Goal: Task Accomplishment & Management: Use online tool/utility

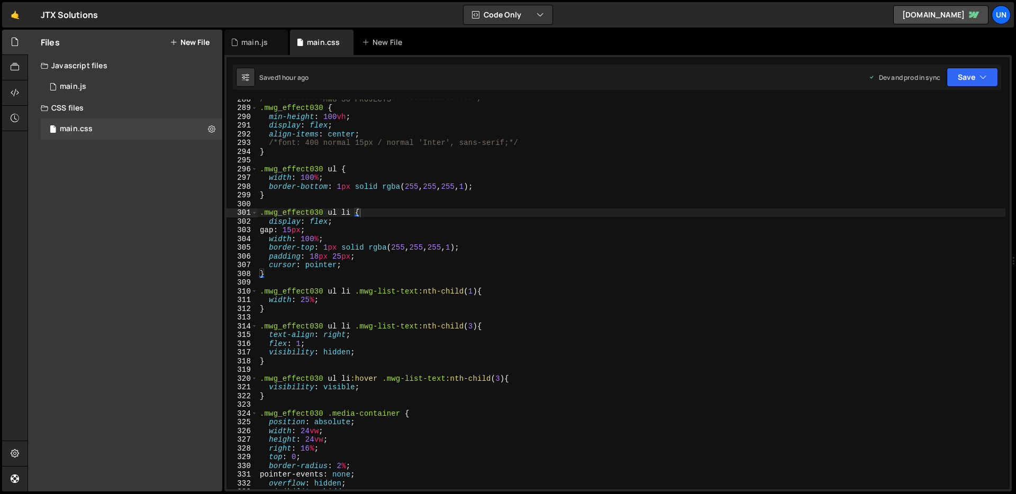
scroll to position [2511, 0]
click at [241, 40] on div "main.js" at bounding box center [253, 42] width 44 height 11
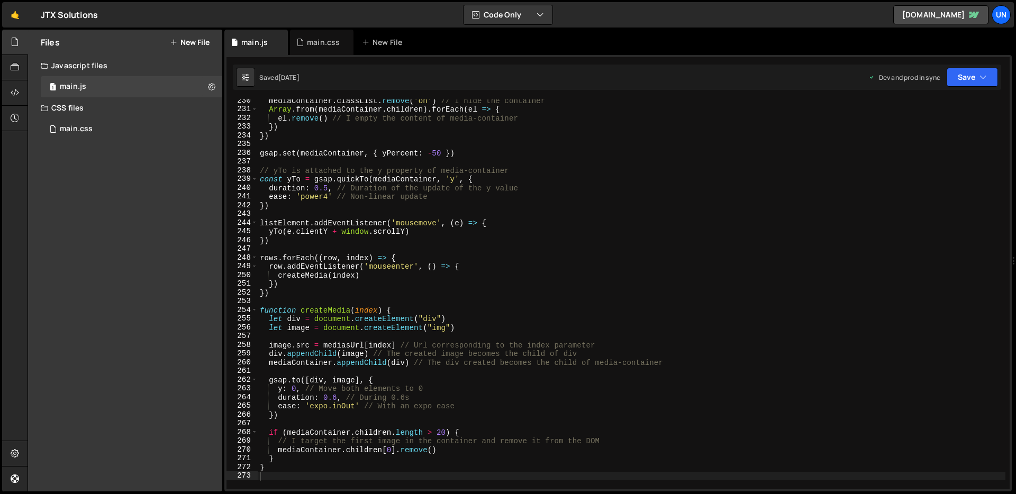
scroll to position [2003, 0]
click at [967, 84] on button "Save" at bounding box center [972, 77] width 51 height 19
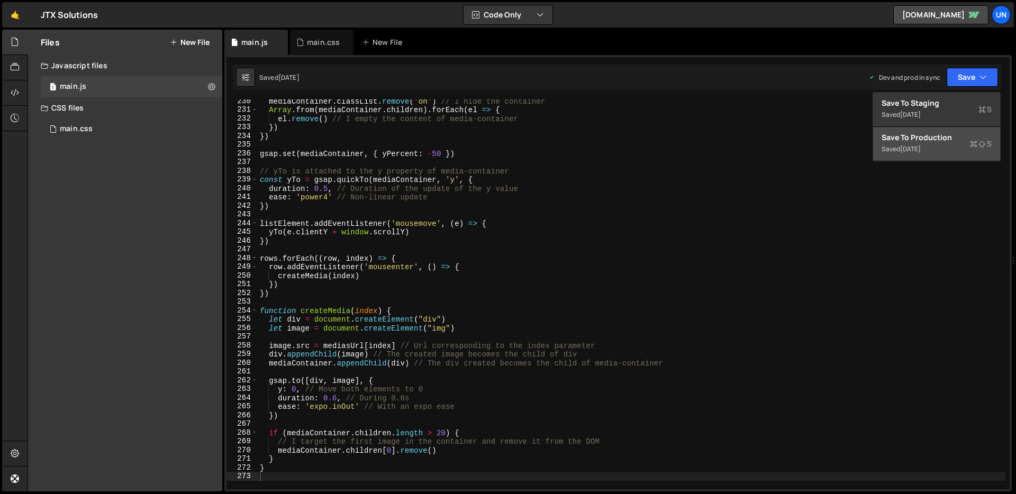
click at [937, 135] on div "Save to Production S" at bounding box center [937, 137] width 110 height 11
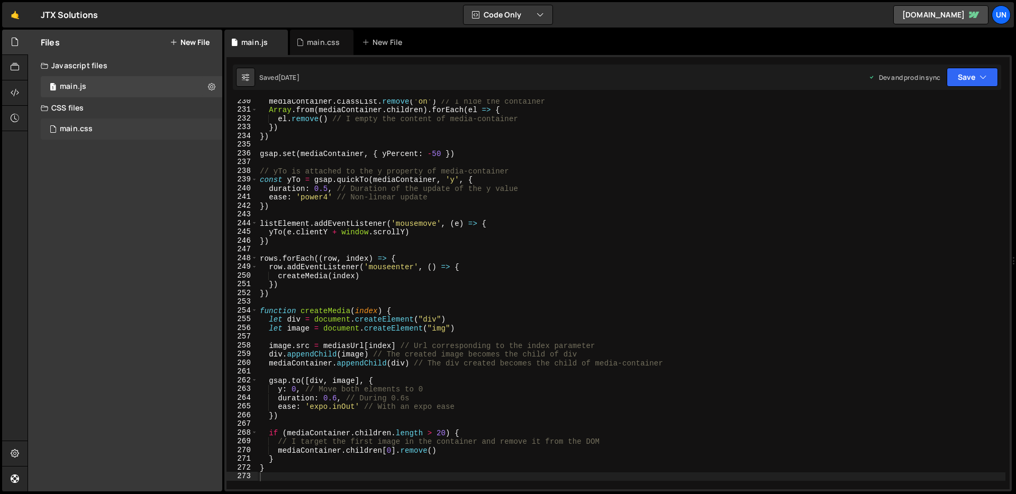
click at [100, 138] on div "main.css 0" at bounding box center [132, 129] width 182 height 21
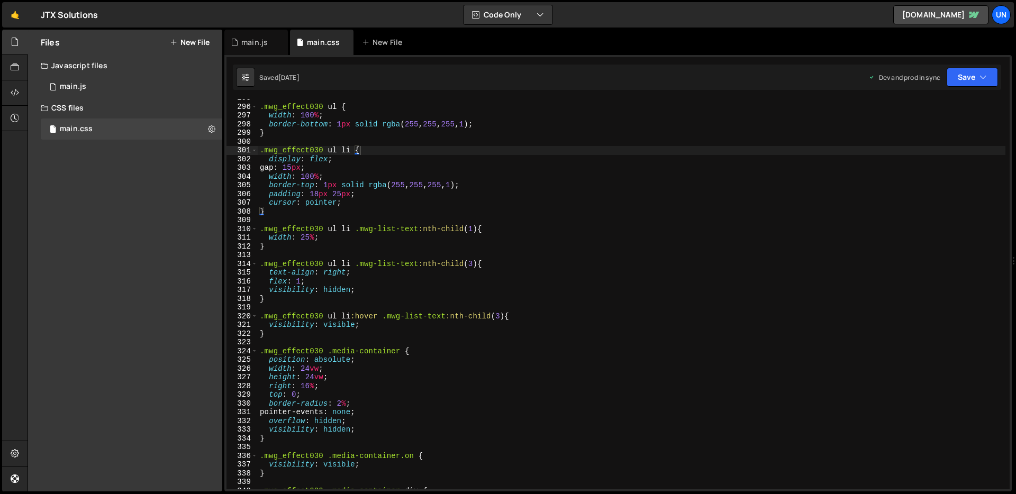
scroll to position [2571, 0]
drag, startPoint x: 419, startPoint y: 231, endPoint x: 357, endPoint y: 236, distance: 62.1
click at [357, 236] on div ".mwg_effect030 ul { width : 100 % ; border-bottom : 1 px solid rgba ( 255 , 255…" at bounding box center [632, 300] width 748 height 408
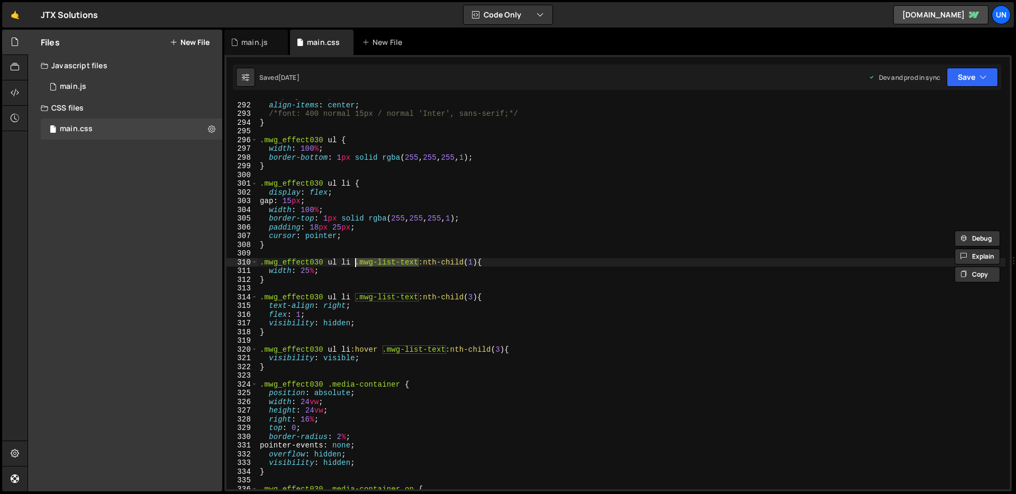
scroll to position [2539, 0]
click at [301, 247] on div "display : flex ; align-items : center ; /*font: 400 normal 15px / normal 'Inter…" at bounding box center [632, 297] width 748 height 408
type textarea "}"
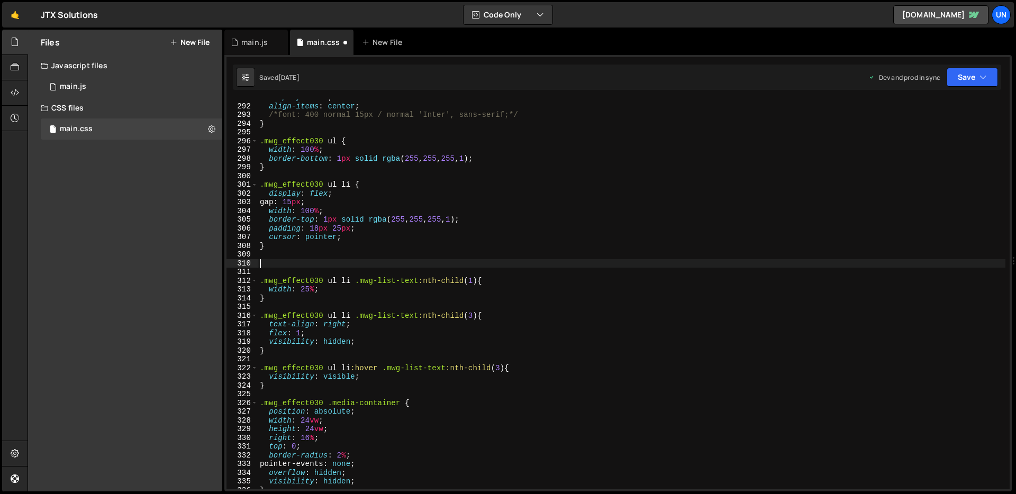
paste textarea ".mwg-list-text"
type textarea ".mwg-list-text{"
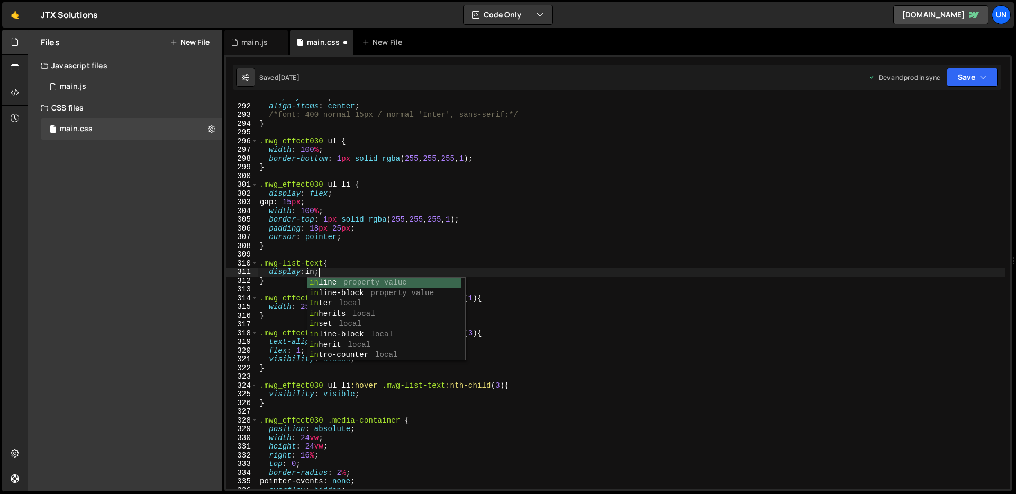
scroll to position [0, 4]
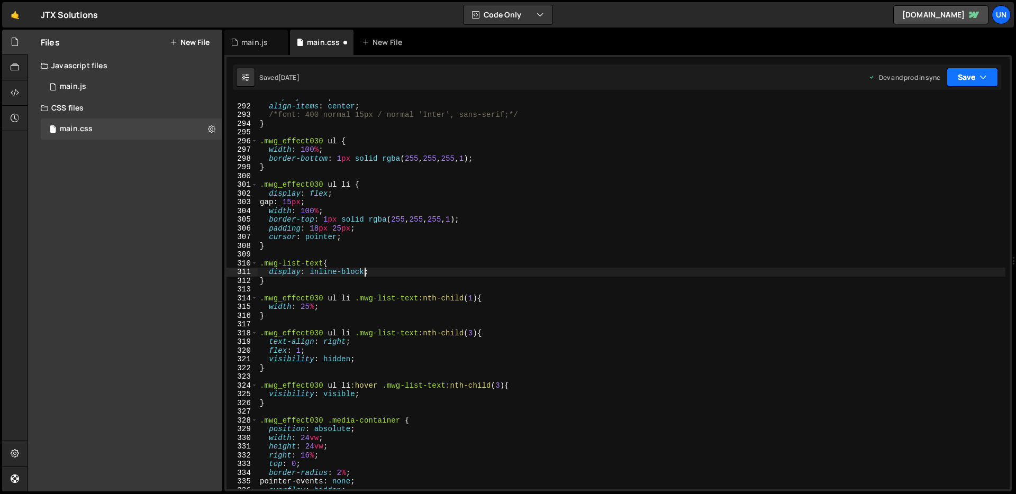
click at [970, 82] on button "Save" at bounding box center [972, 77] width 51 height 19
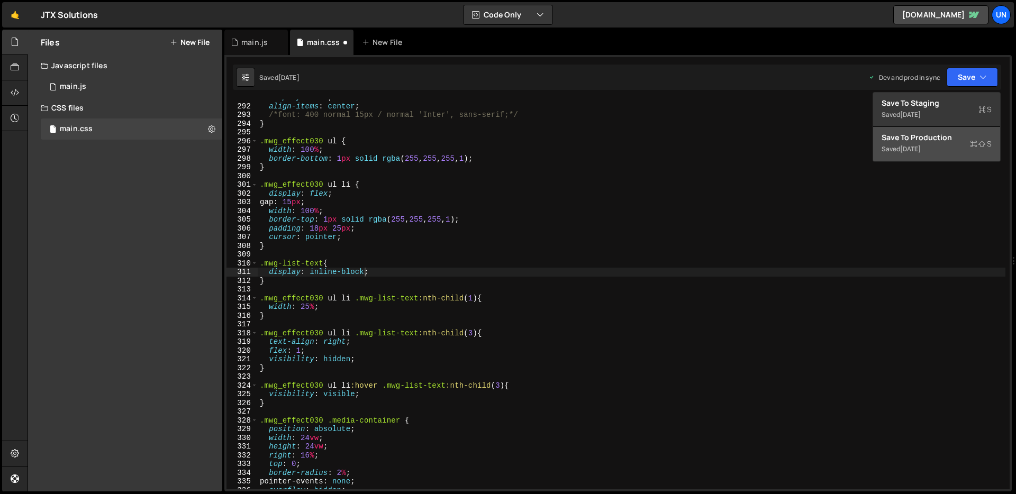
click at [939, 139] on div "Save to Production S" at bounding box center [937, 137] width 110 height 11
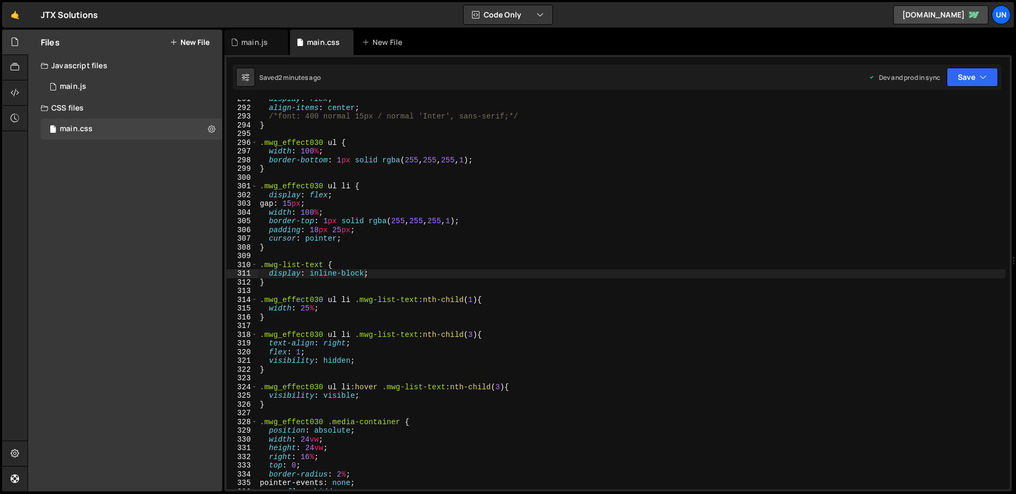
scroll to position [2530, 0]
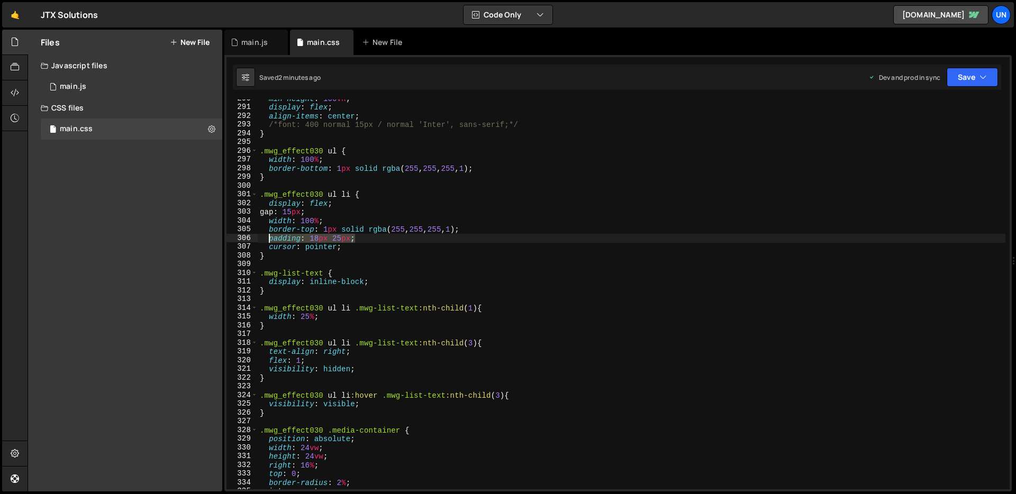
drag, startPoint x: 364, startPoint y: 238, endPoint x: 268, endPoint y: 239, distance: 95.3
click at [268, 239] on div "min-height : 100 vh ; display : flex ; align-items : center ; /*font: 400 norma…" at bounding box center [632, 298] width 748 height 408
click at [387, 282] on div "min-height : 100 vh ; display : flex ; align-items : center ; /*font: 400 norma…" at bounding box center [632, 298] width 748 height 408
type textarea "display: inline-block;"
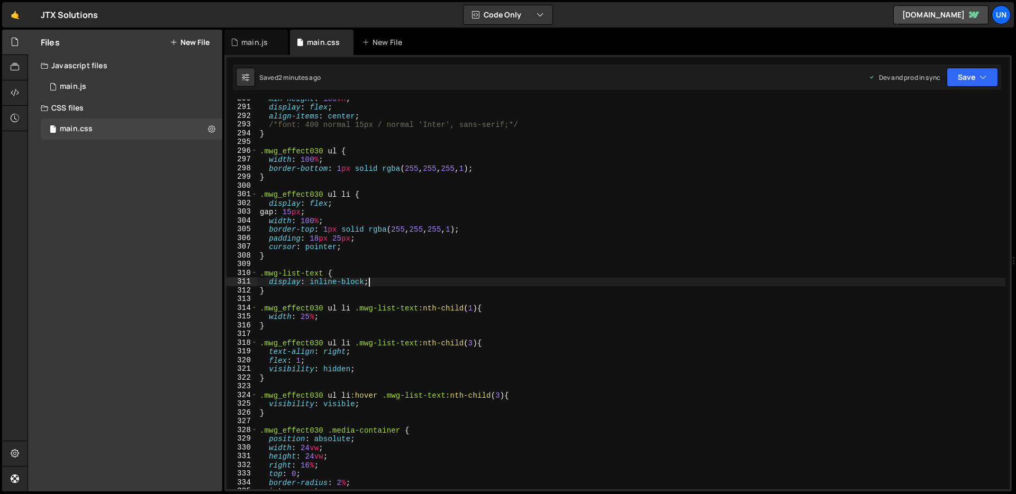
scroll to position [0, 0]
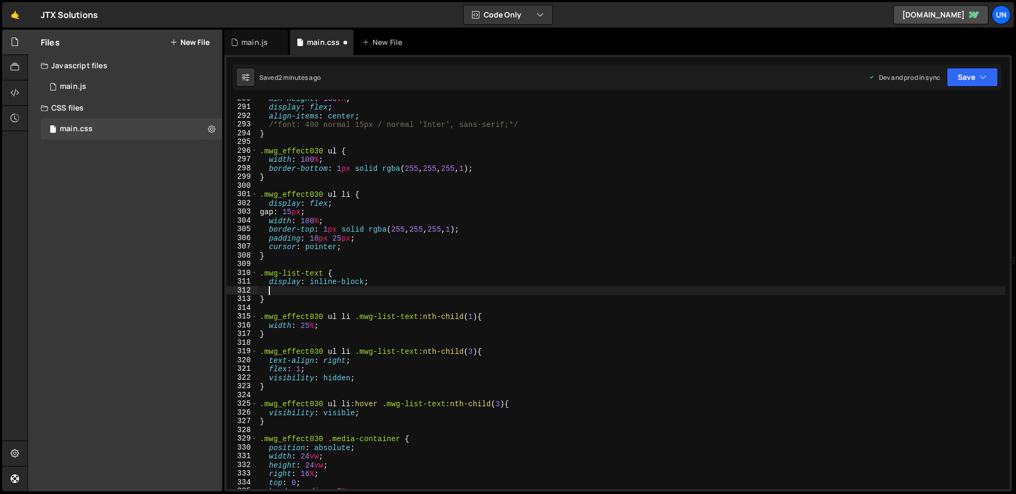
paste textarea "padding: 18px 25px;"
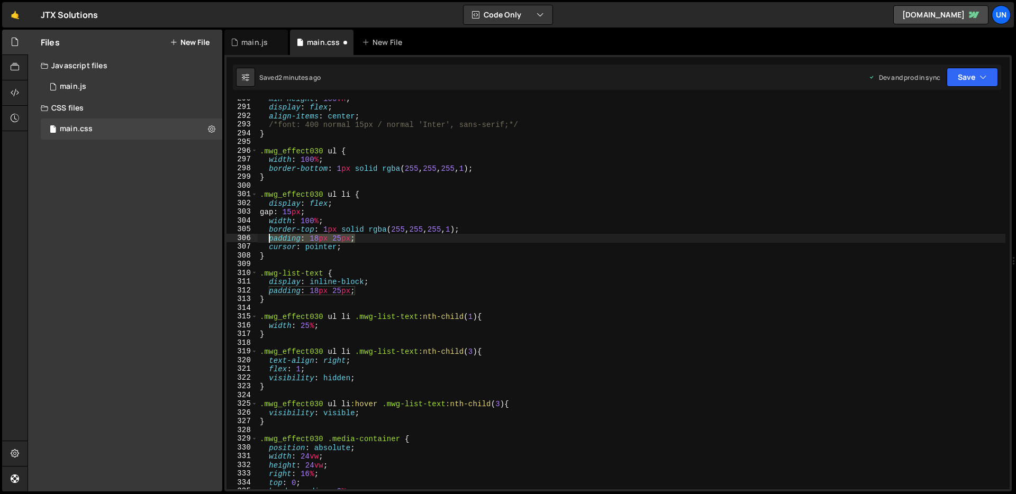
drag, startPoint x: 363, startPoint y: 237, endPoint x: 267, endPoint y: 241, distance: 95.4
click at [267, 241] on div "min-height : 100 vh ; display : flex ; align-items : center ; /*font: 400 norma…" at bounding box center [632, 298] width 748 height 408
click at [267, 241] on div "min-height : 100 vh ; display : flex ; align-items : center ; /*font: 400 norma…" at bounding box center [632, 295] width 748 height 390
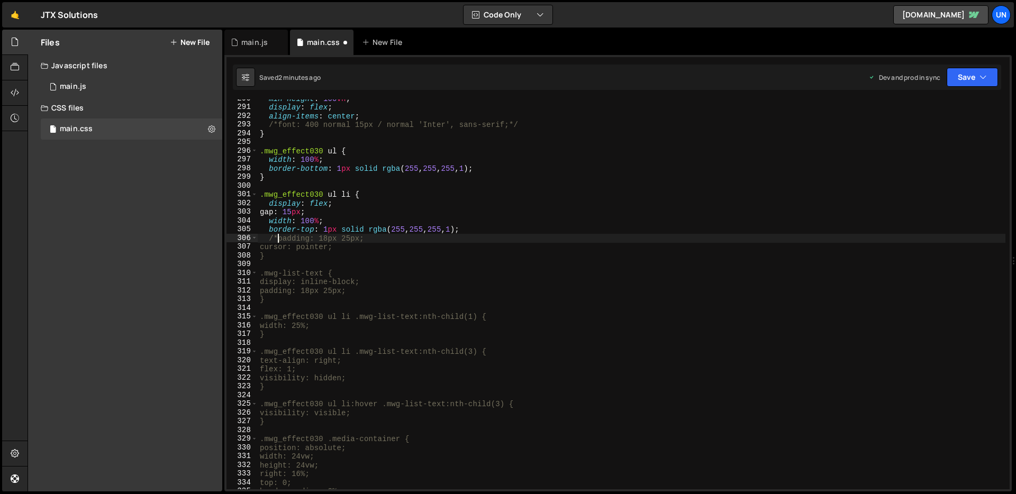
click at [373, 240] on div "min-height : 100 vh ; display : flex ; align-items : center ; /*font: 400 norma…" at bounding box center [632, 298] width 748 height 408
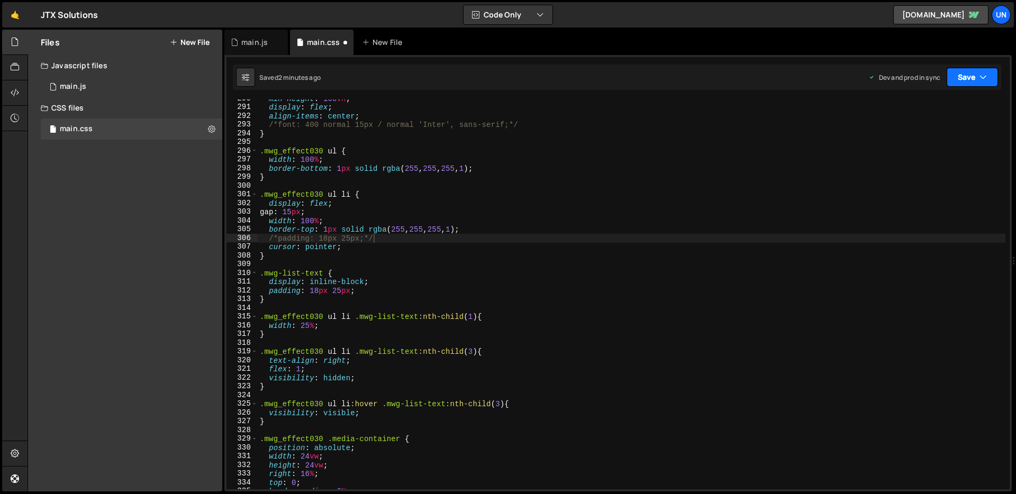
click at [967, 85] on button "Save" at bounding box center [972, 77] width 51 height 19
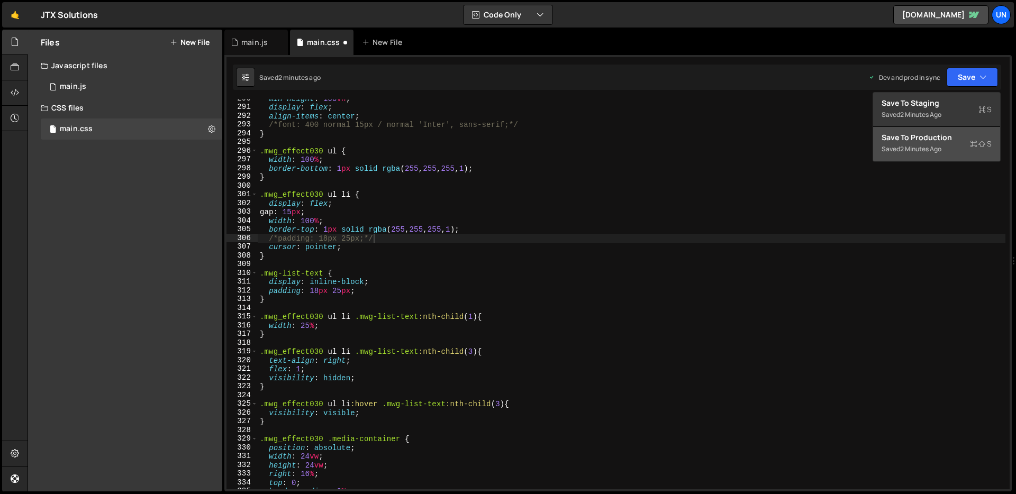
click at [929, 148] on div "2 minutes ago" at bounding box center [920, 149] width 41 height 9
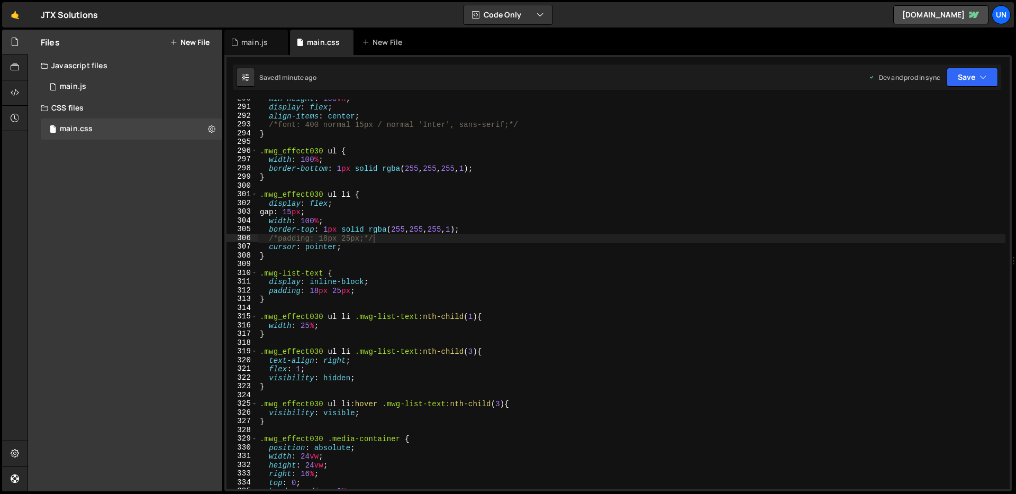
type textarea "padding: 18px 25px;"
click at [367, 292] on div "min-height : 100 vh ; display : flex ; align-items : center ; /*font: 400 norma…" at bounding box center [632, 298] width 748 height 408
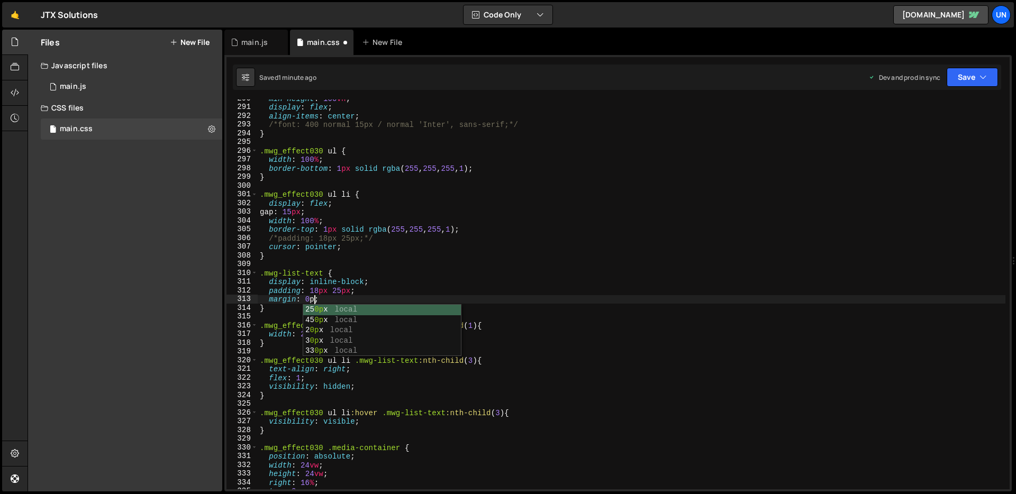
scroll to position [0, 4]
click at [357, 247] on div "min-height : 100 vh ; display : flex ; align-items : center ; /*font: 400 norma…" at bounding box center [632, 298] width 748 height 408
type textarea "cursor: pointer;"
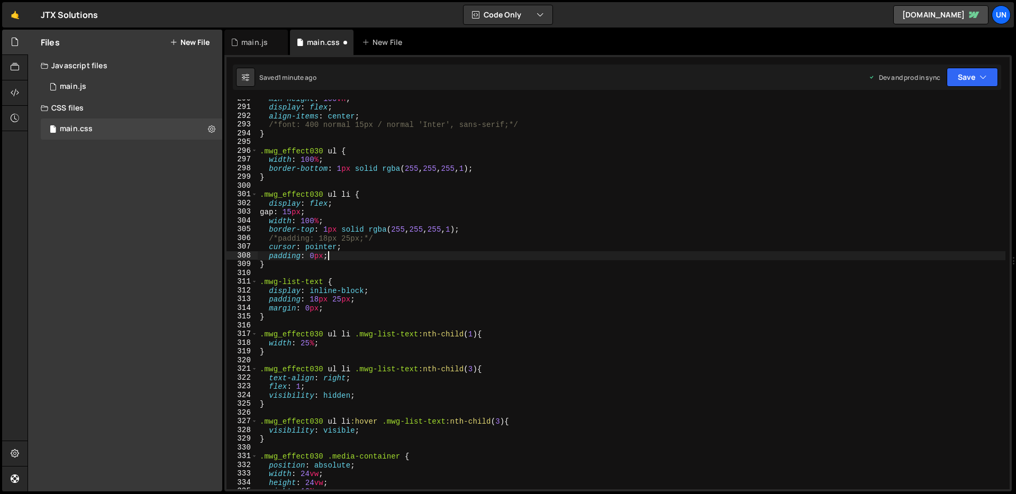
scroll to position [0, 4]
click at [964, 77] on button "Save" at bounding box center [972, 77] width 51 height 19
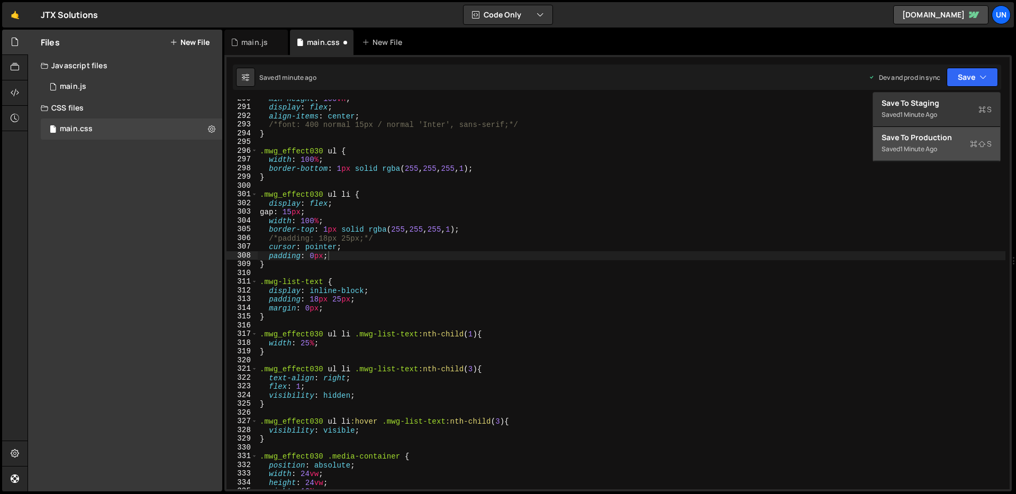
click at [914, 142] on div "Save to Production S" at bounding box center [937, 137] width 110 height 11
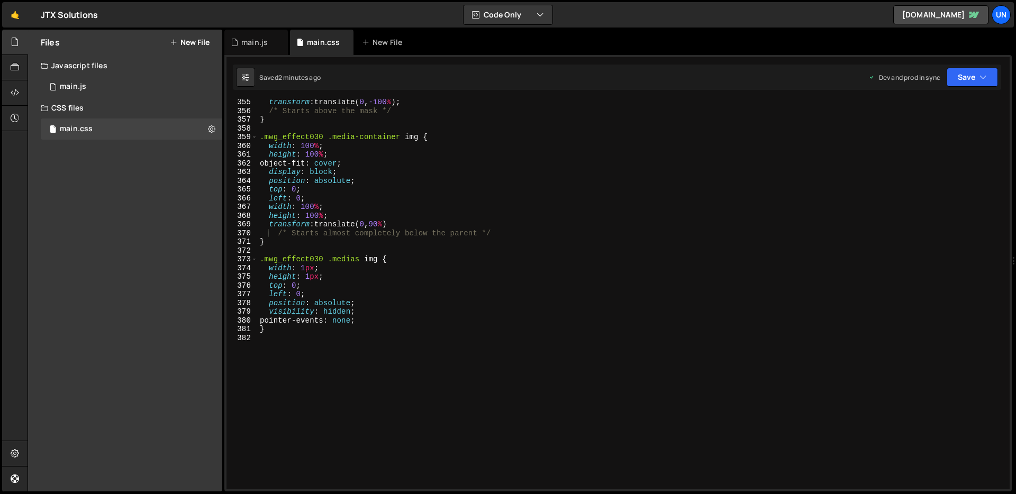
scroll to position [3093, 0]
type textarea "}"
click at [288, 331] on div "transform : translate( 0 , -100 % ) ; /* Starts above the mask */ } .mwg_effect…" at bounding box center [632, 302] width 748 height 408
paste textarea "}"
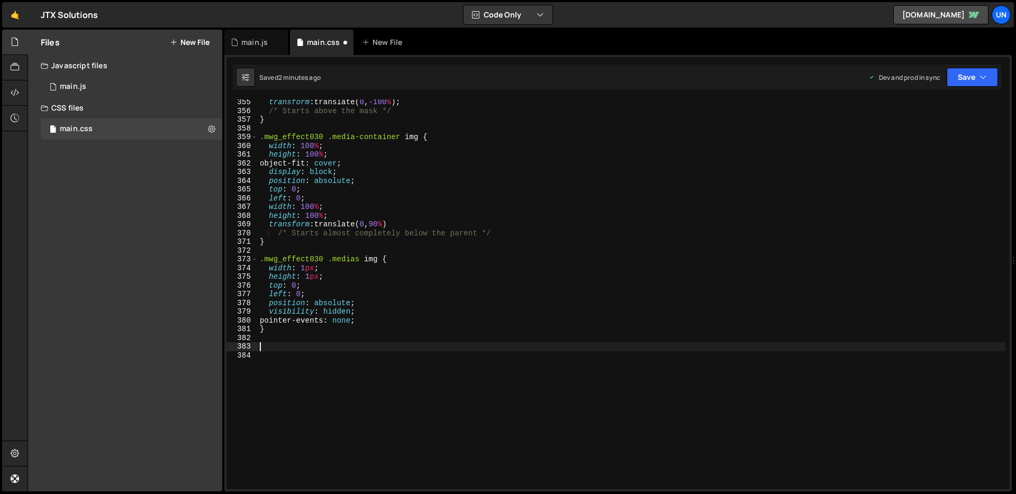
type textarea "}"
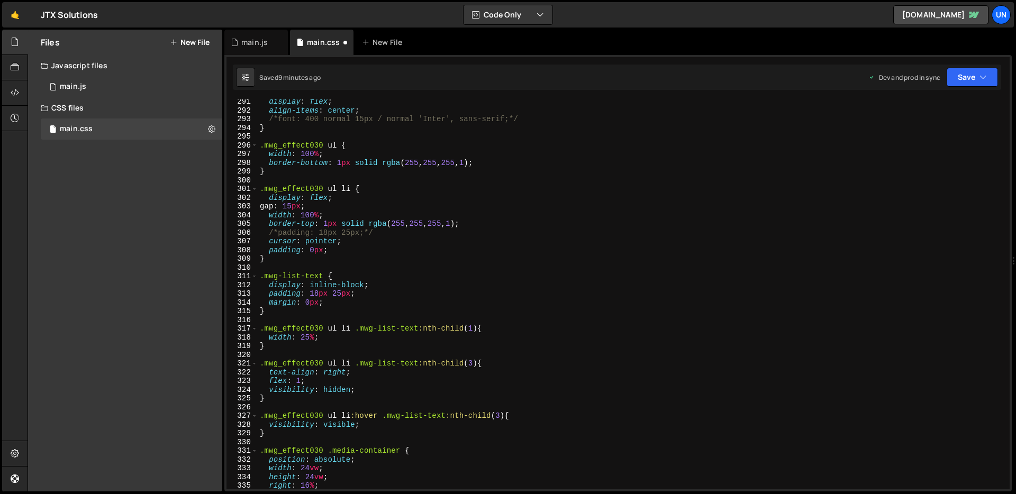
scroll to position [2534, 0]
click at [335, 306] on div "display : flex ; align-items : center ; /*font: 400 normal 15px / normal 'Inter…" at bounding box center [632, 302] width 748 height 408
type textarea "margin: 0px;"
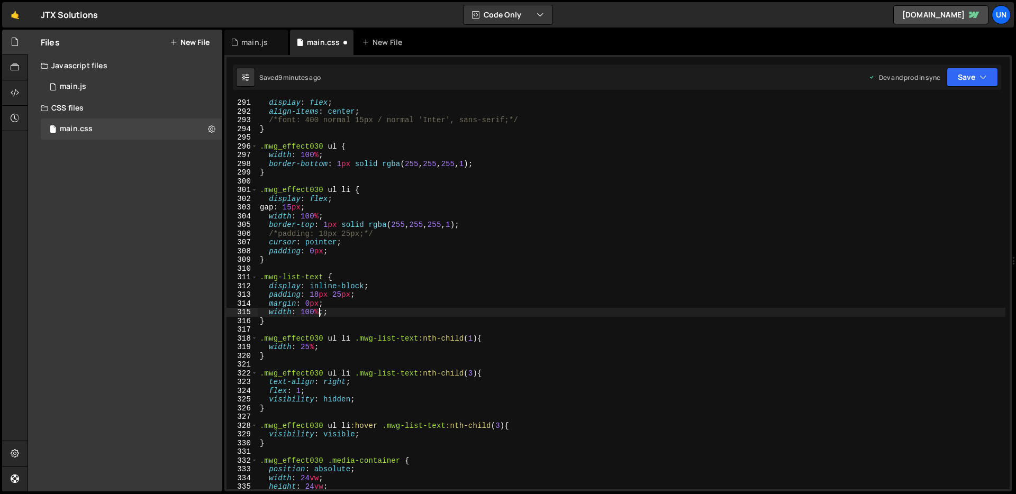
scroll to position [0, 4]
click at [973, 83] on button "Save" at bounding box center [972, 77] width 51 height 19
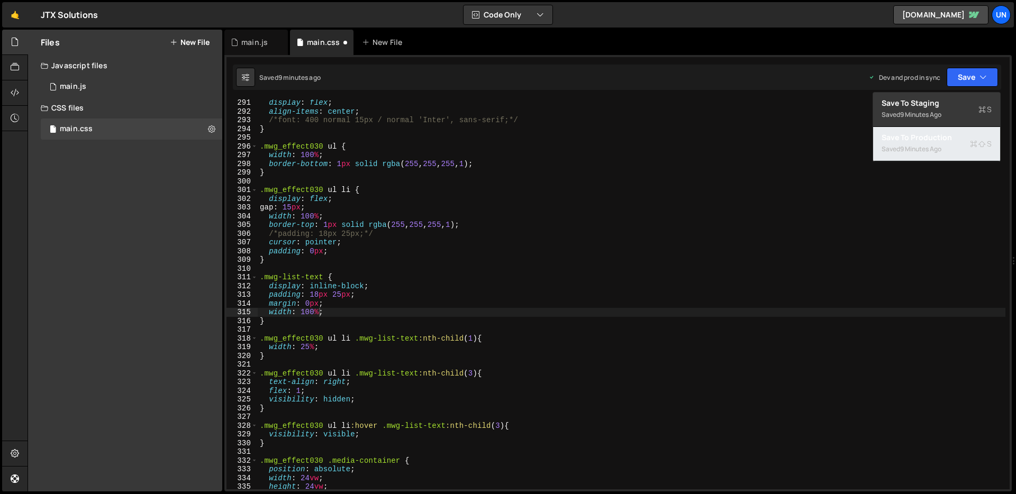
click at [936, 145] on div "9 minutes ago" at bounding box center [920, 149] width 41 height 9
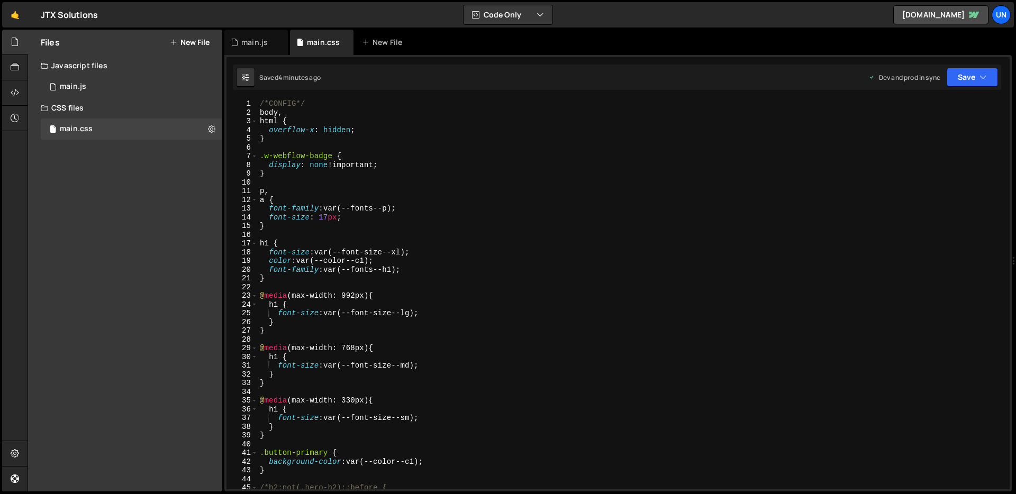
scroll to position [0, 1]
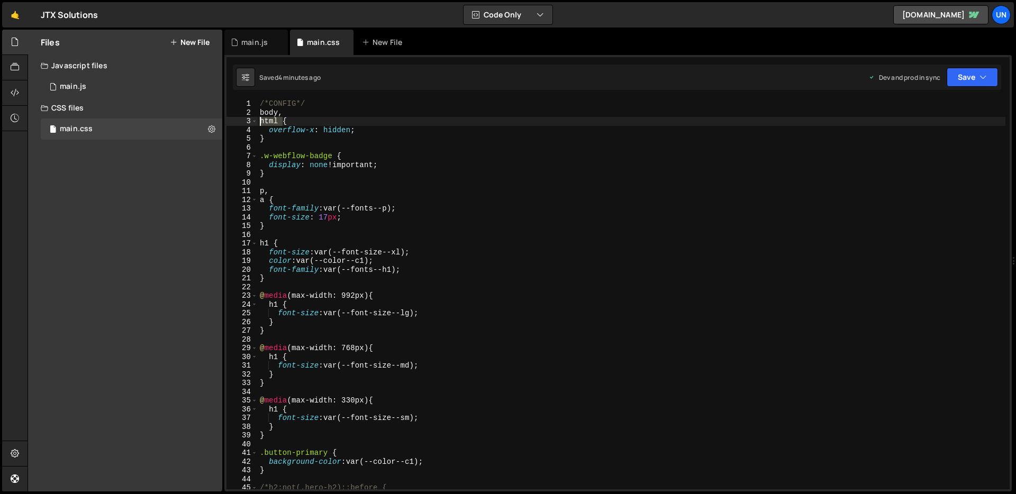
drag, startPoint x: 281, startPoint y: 119, endPoint x: 257, endPoint y: 122, distance: 23.6
click at [257, 122] on div "html { 1 2 3 4 5 6 7 8 9 10 11 12 13 14 15 16 17 18 19 20 21 22 23 24 25 26 27 …" at bounding box center [618, 295] width 783 height 390
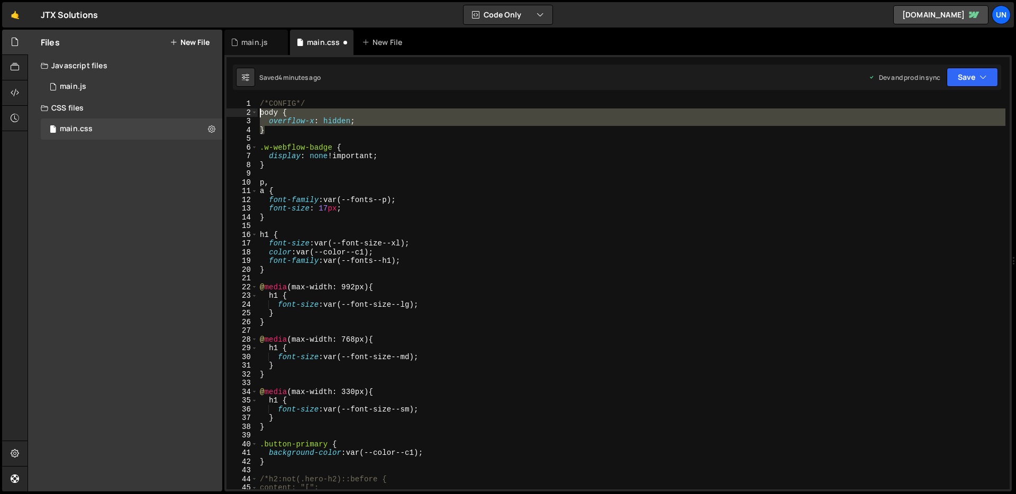
drag, startPoint x: 273, startPoint y: 131, endPoint x: 259, endPoint y: 114, distance: 21.8
click at [259, 114] on div "/*CONFIG*/ body { overflow-x : hidden ; } .w-webflow-badge { display : none !im…" at bounding box center [632, 304] width 748 height 408
click at [259, 114] on div "/*CONFIG*/ body { overflow-x : hidden ; } .w-webflow-badge { display : none !im…" at bounding box center [632, 295] width 748 height 390
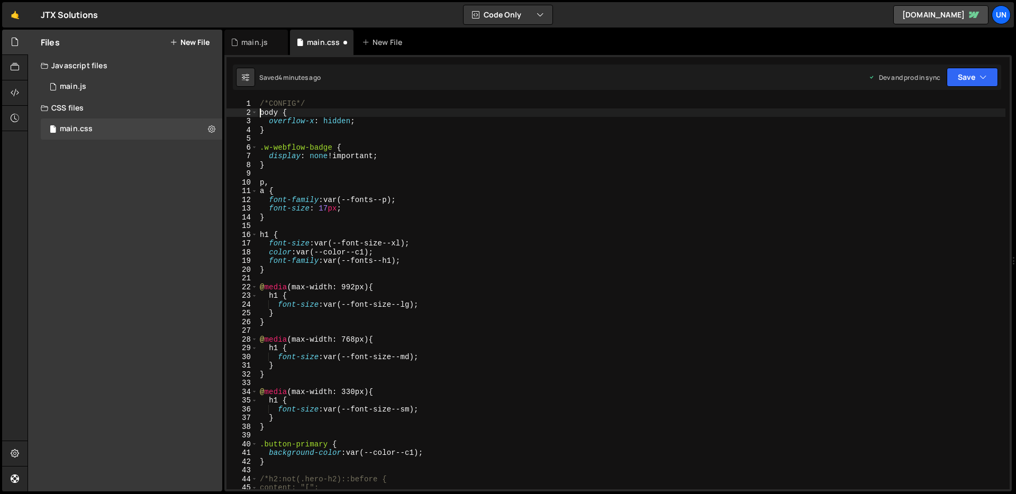
scroll to position [0, 1]
type textarea "body {"
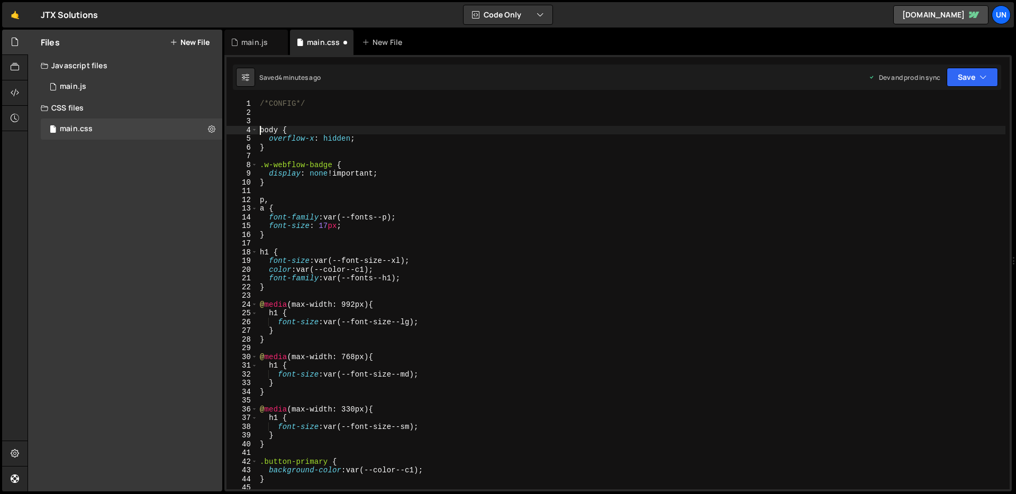
scroll to position [0, 0]
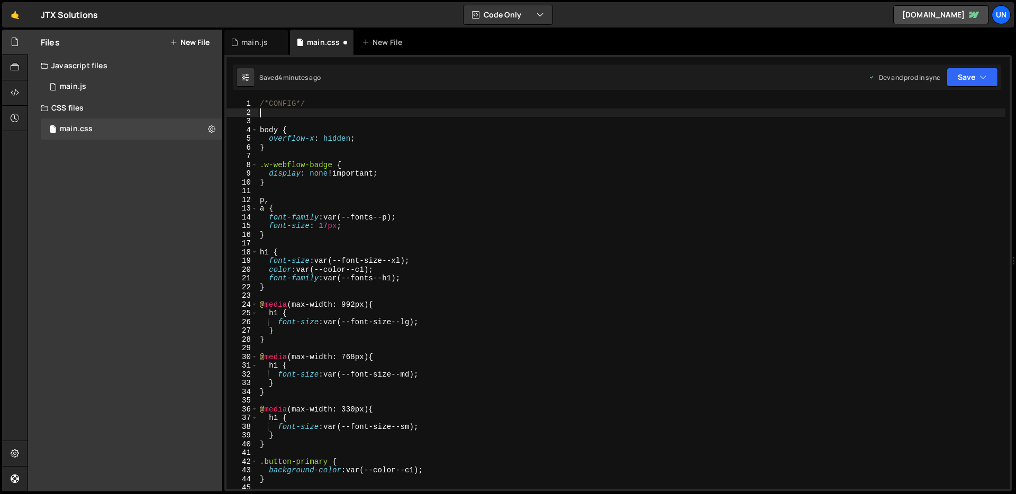
paste textarea "}"
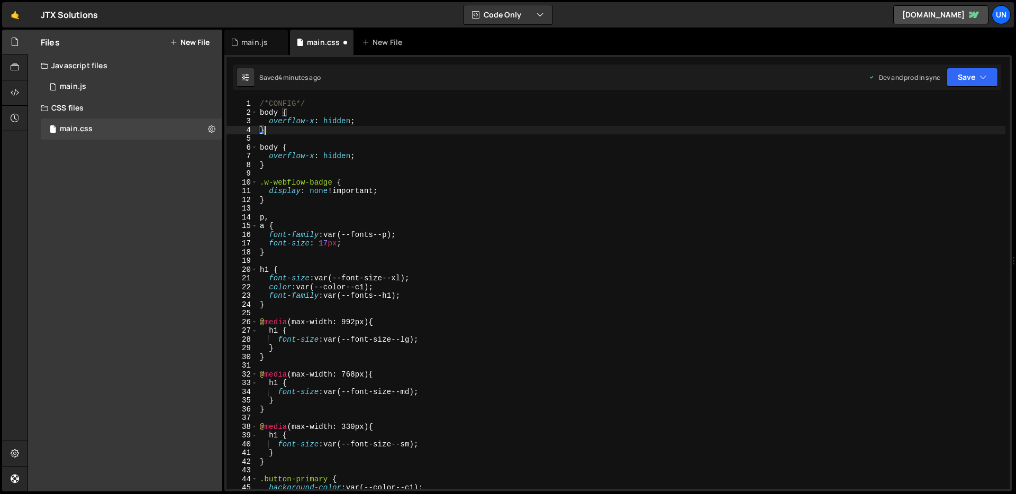
click at [274, 113] on div "/*CONFIG*/ body { overflow-x : hidden ; } body { overflow-x : hidden ; } .w-web…" at bounding box center [632, 304] width 748 height 408
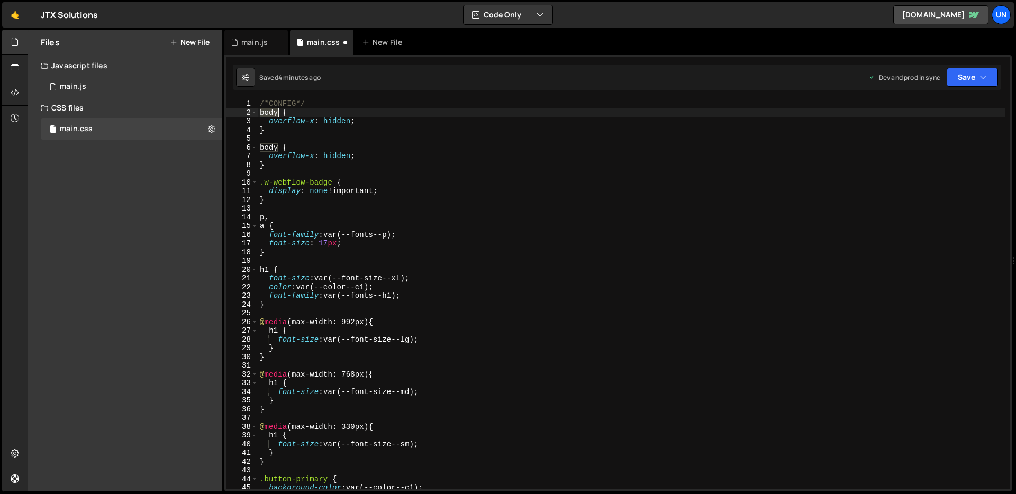
click at [274, 113] on div "/*CONFIG*/ body { overflow-x : hidden ; } body { overflow-x : hidden ; } .w-web…" at bounding box center [632, 304] width 748 height 408
click at [407, 117] on div "/*CONFIG*/ html { overflow-x : hidden ; } body { overflow-x : hidden ; } .w-web…" at bounding box center [632, 304] width 748 height 408
click at [967, 79] on button "Save" at bounding box center [972, 77] width 51 height 19
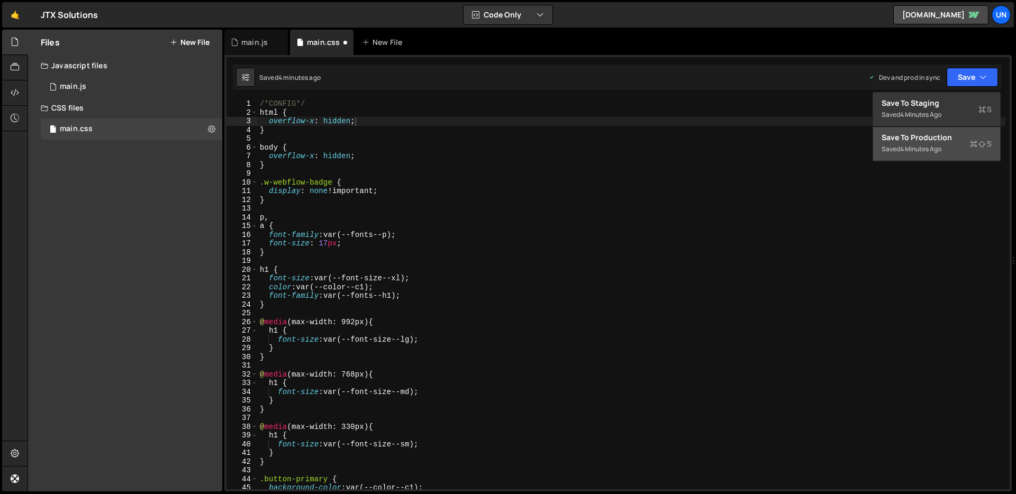
click at [927, 128] on button "Save to Production S Saved 4 minutes ago" at bounding box center [936, 144] width 127 height 34
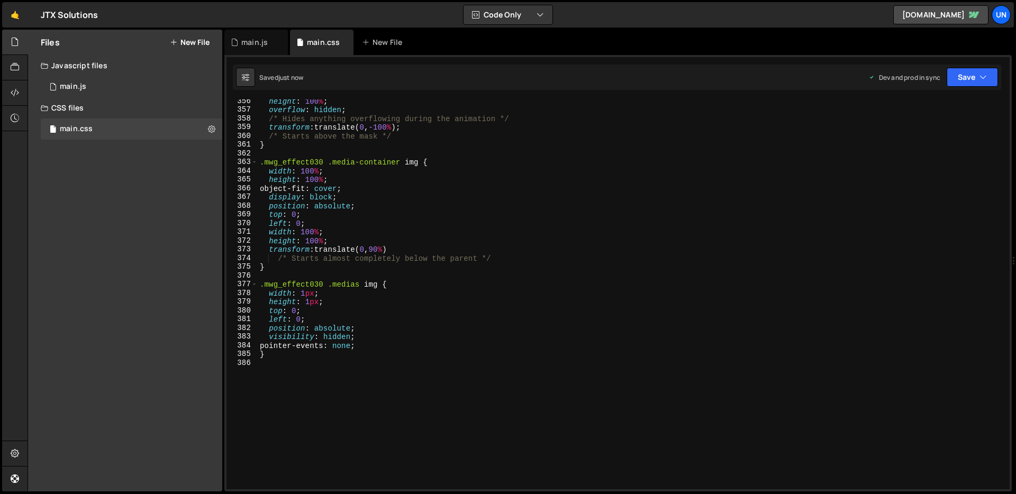
scroll to position [3100, 0]
click at [101, 83] on div "1 main.js 0" at bounding box center [132, 86] width 182 height 21
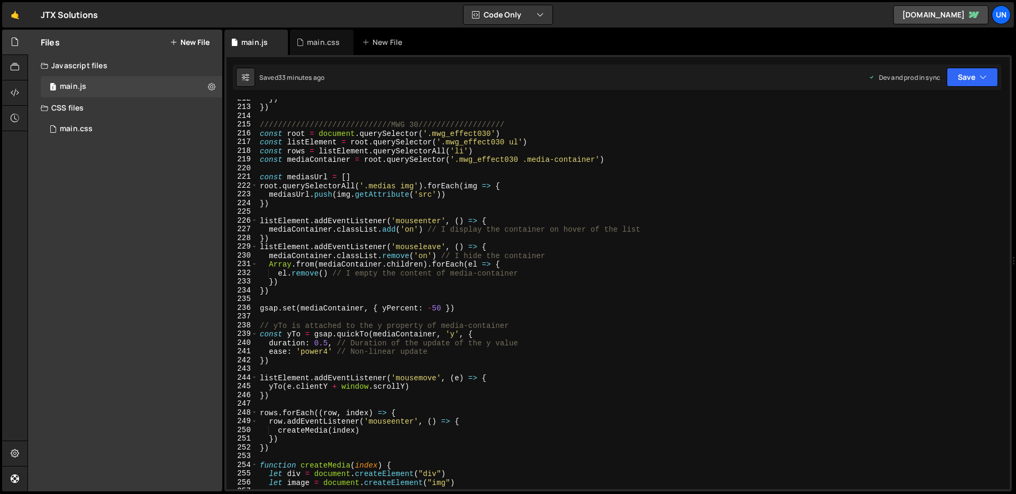
scroll to position [1845, 0]
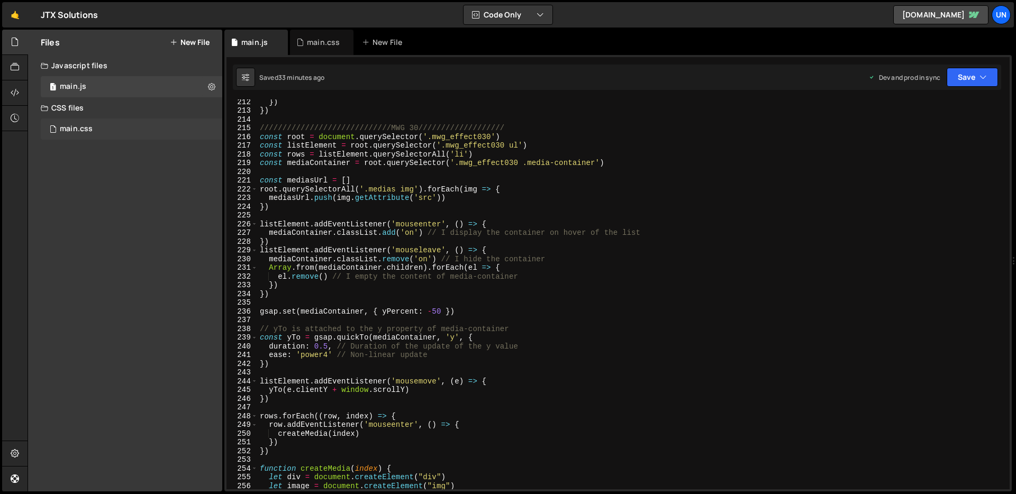
click at [133, 136] on div "main.css 0" at bounding box center [132, 129] width 182 height 21
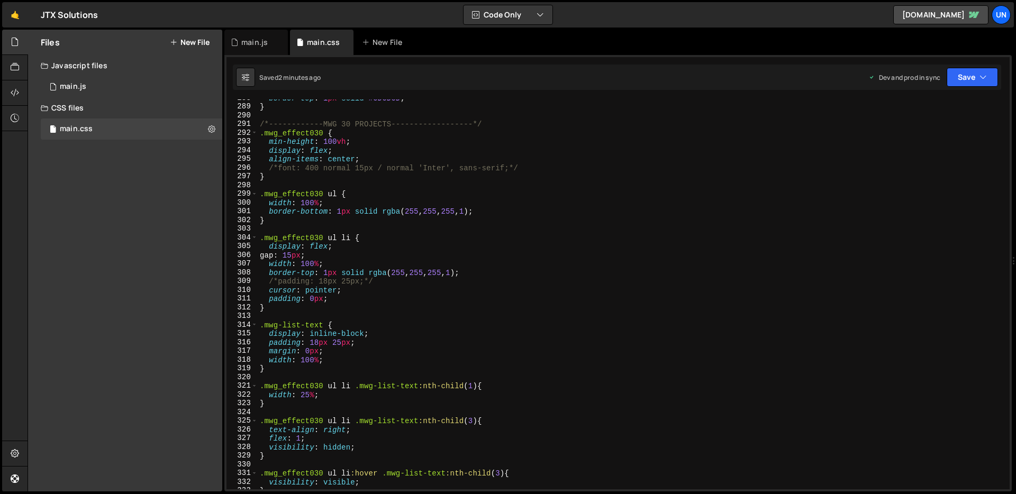
scroll to position [2512, 0]
type textarea "padding: 0px;"
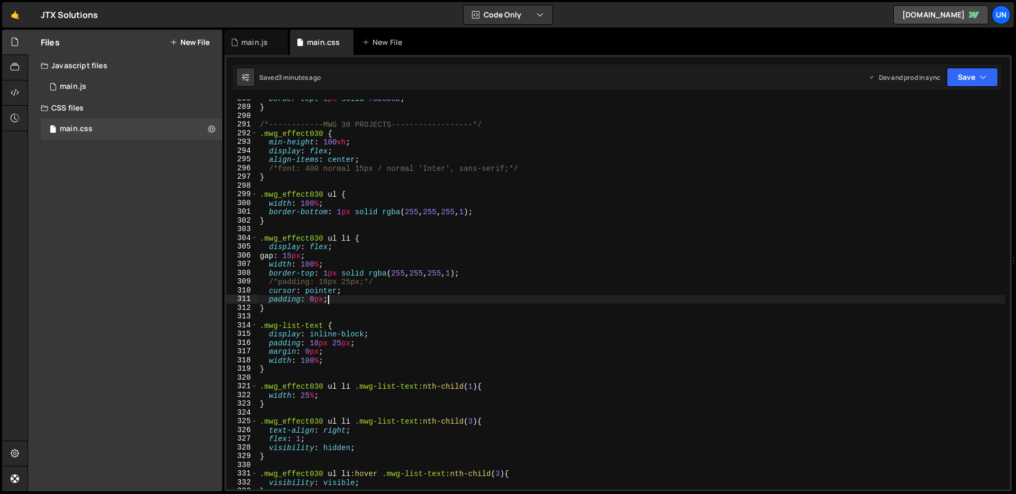
click at [341, 300] on div "border-top : 1 px solid #CDCDCD ; } /*------------MWG 30 PROJECTS--------------…" at bounding box center [632, 298] width 748 height 408
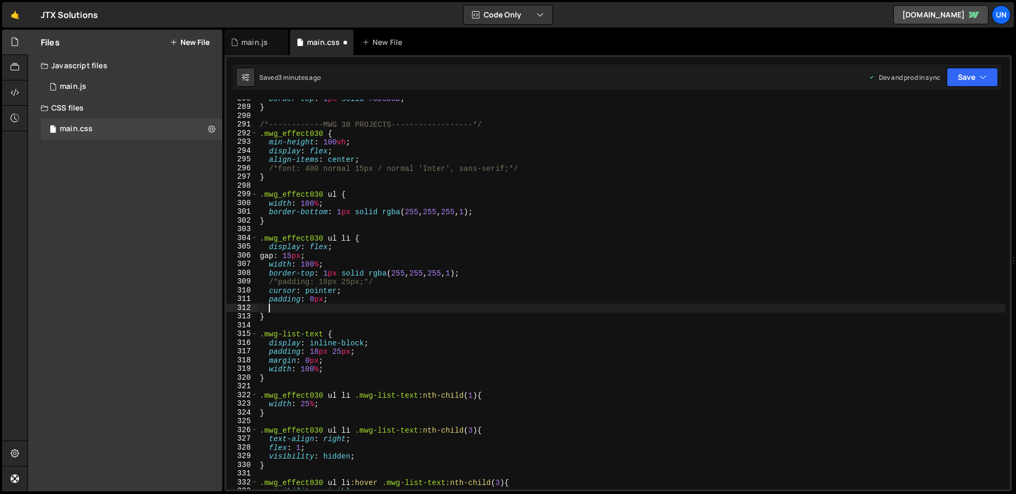
paste textarea "align-items: center;"
click at [965, 87] on div "Saved 3 minutes ago Dev and prod in sync Upgrade to Edit Save Save to Staging S…" at bounding box center [617, 77] width 769 height 25
click at [967, 80] on button "Save" at bounding box center [972, 77] width 51 height 19
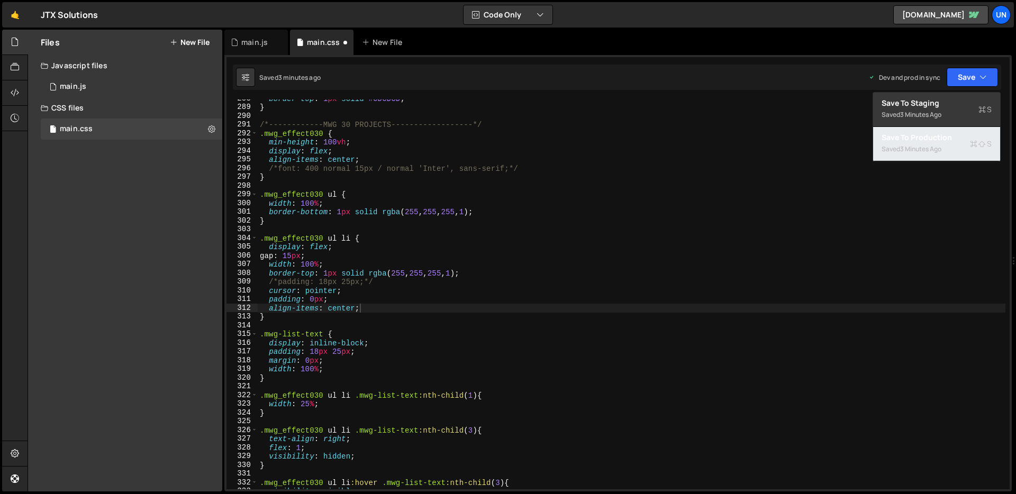
click at [939, 148] on div "3 minutes ago" at bounding box center [920, 149] width 41 height 9
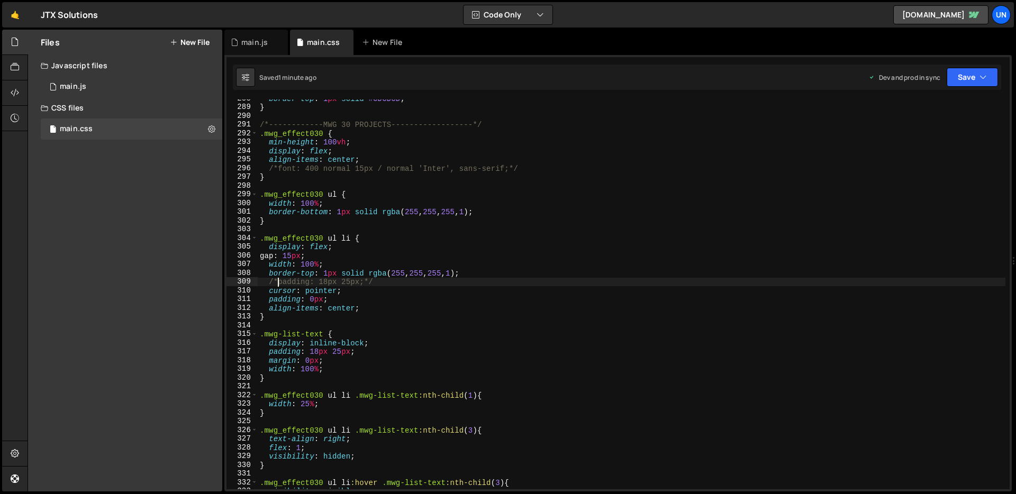
click at [277, 283] on div "border-top : 1 px solid #CDCDCD ; } /*------------MWG 30 PROJECTS--------------…" at bounding box center [632, 298] width 748 height 408
click at [372, 282] on div "border-top : 1 px solid #CDCDCD ; } /*------------MWG 30 PROJECTS--------------…" at bounding box center [632, 298] width 748 height 408
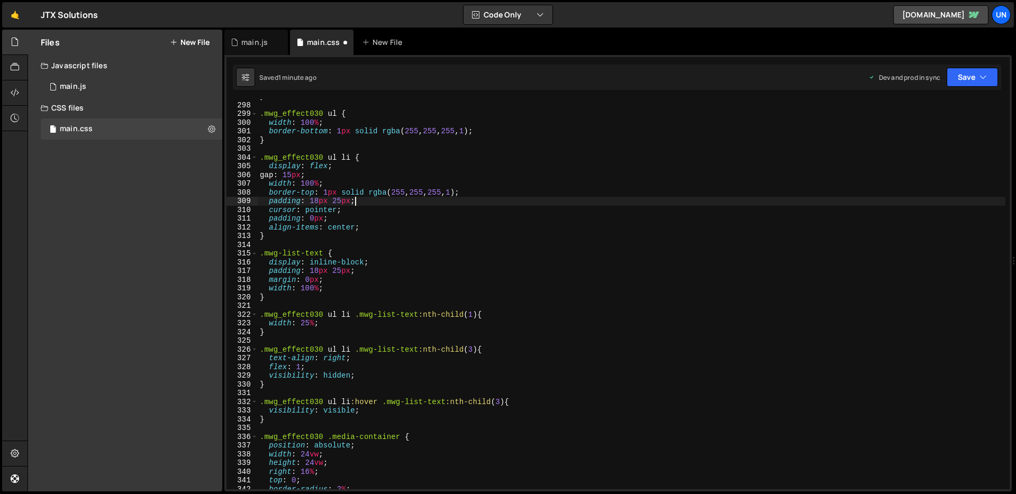
scroll to position [2595, 0]
click at [362, 271] on div ".mwg_effect030 ul { width : 100 % ; border-bottom : 1 px solid rgba ( 255 , 255…" at bounding box center [632, 302] width 748 height 408
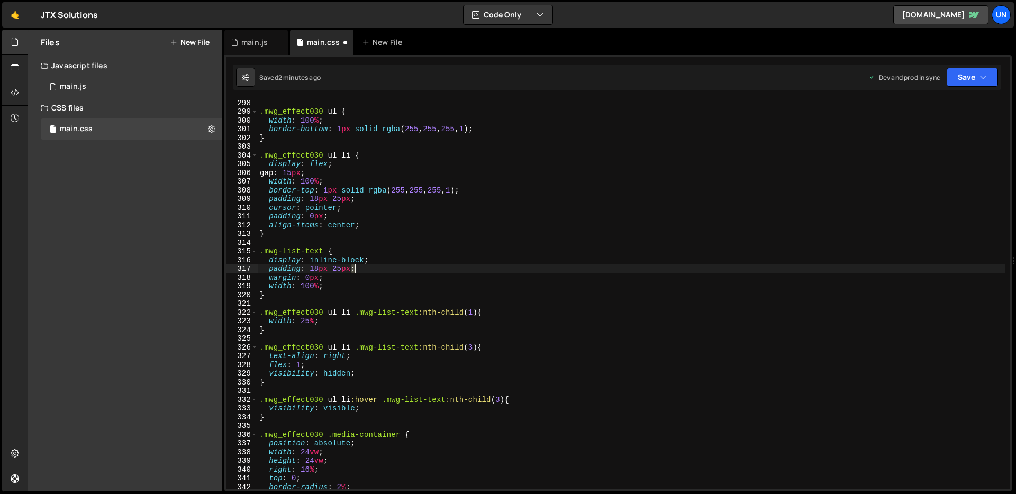
click at [362, 271] on div ".mwg_effect030 ul { width : 100 % ; border-bottom : 1 px solid rgba ( 255 , 255…" at bounding box center [632, 302] width 748 height 408
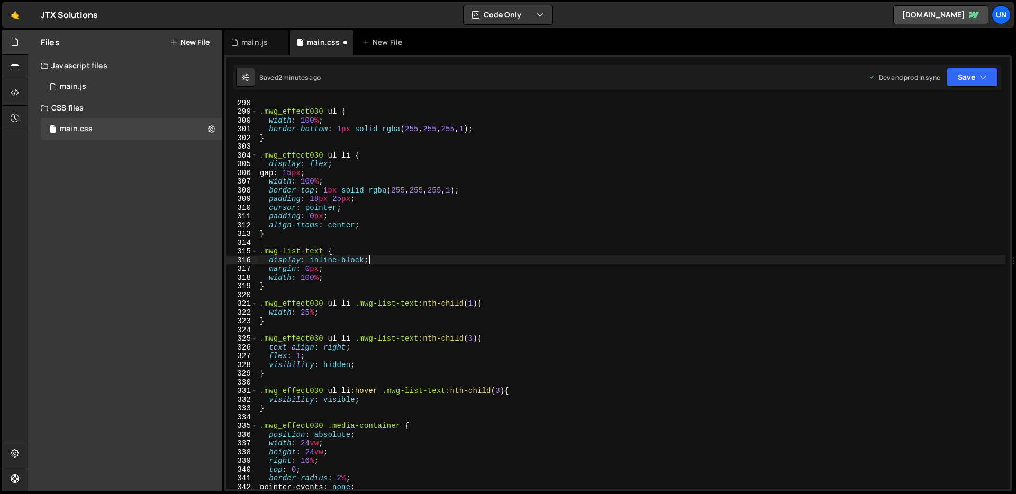
click at [386, 264] on div ".mwg_effect030 ul { width : 100 % ; border-bottom : 1 px solid rgba ( 255 , 255…" at bounding box center [632, 302] width 748 height 408
click at [958, 86] on button "Save" at bounding box center [972, 77] width 51 height 19
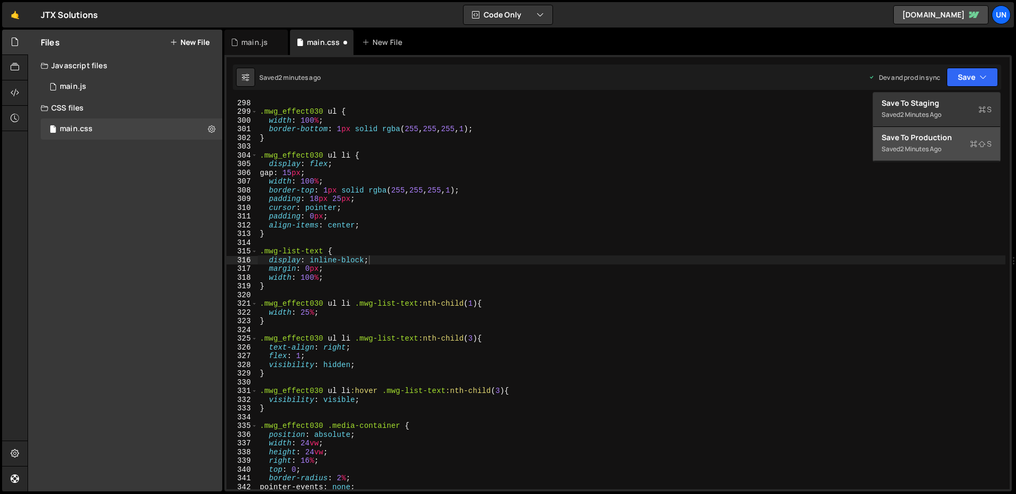
click at [914, 156] on button "Save to Production S Saved 2 minutes ago" at bounding box center [936, 144] width 127 height 34
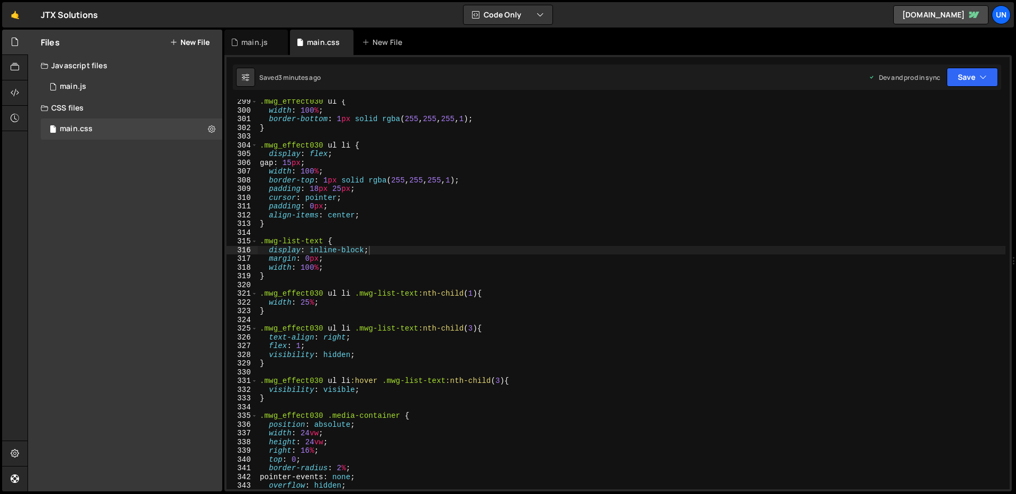
scroll to position [2604, 0]
click at [352, 190] on div ".mwg_effect030 ul { width : 100 % ; border-bottom : 1 px solid rgba ( 255 , 255…" at bounding box center [632, 302] width 748 height 408
click at [423, 186] on div ".mwg_effect030 ul { width : 100 % ; border-bottom : 1 px solid rgba ( 255 , 255…" at bounding box center [632, 302] width 748 height 408
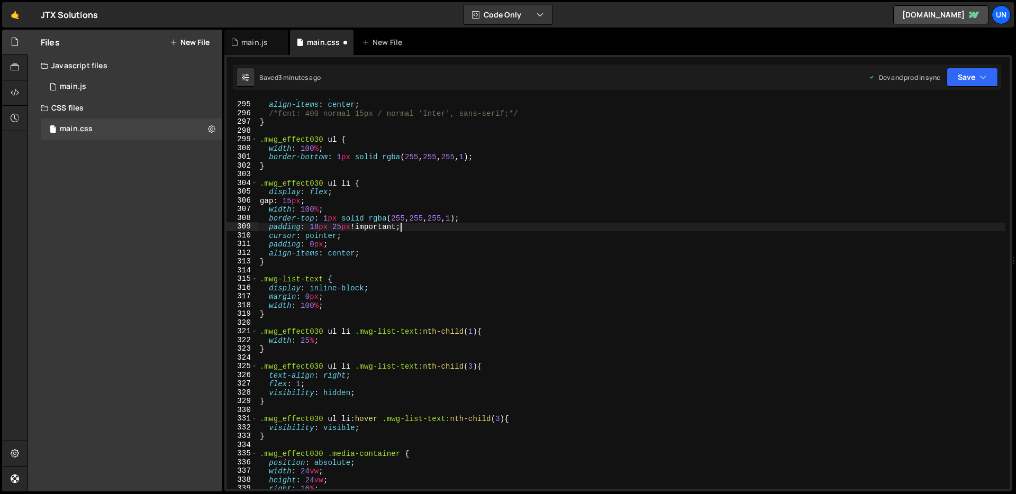
scroll to position [2561, 0]
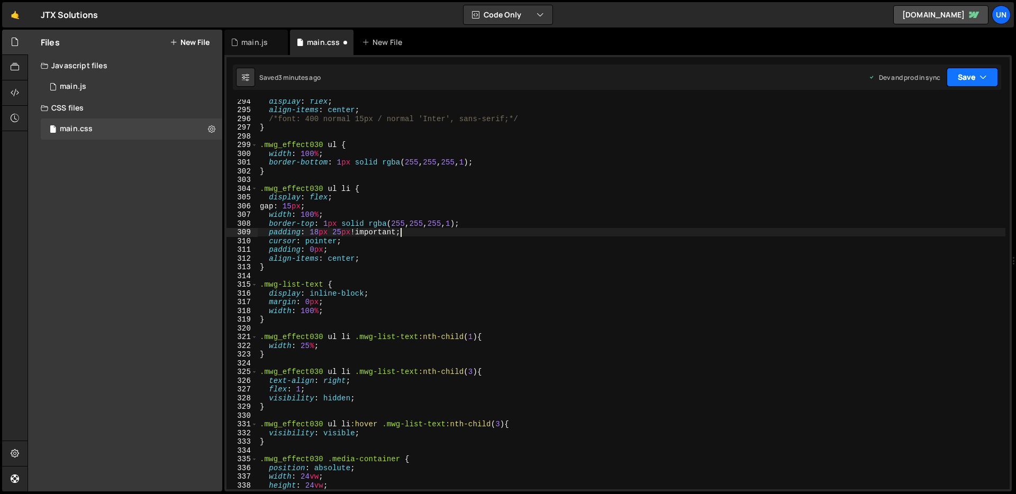
type textarea "padding: 18px 25px!important;"
click at [985, 78] on icon "button" at bounding box center [983, 77] width 7 height 11
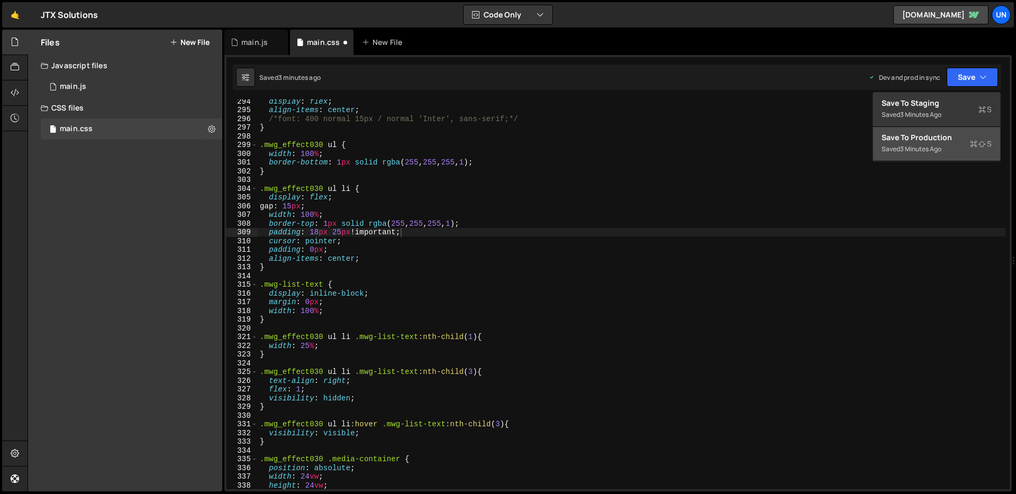
click at [946, 139] on div "Save to Production S" at bounding box center [937, 137] width 110 height 11
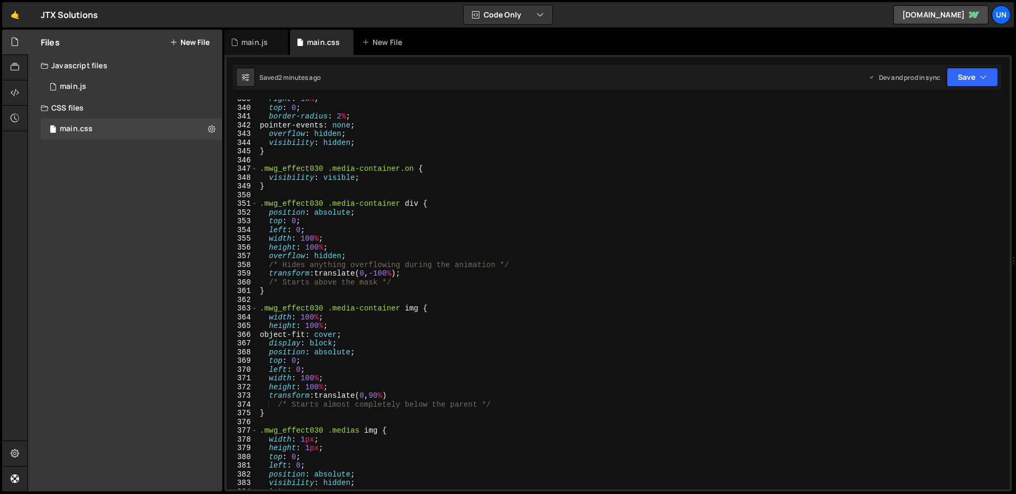
scroll to position [2966, 0]
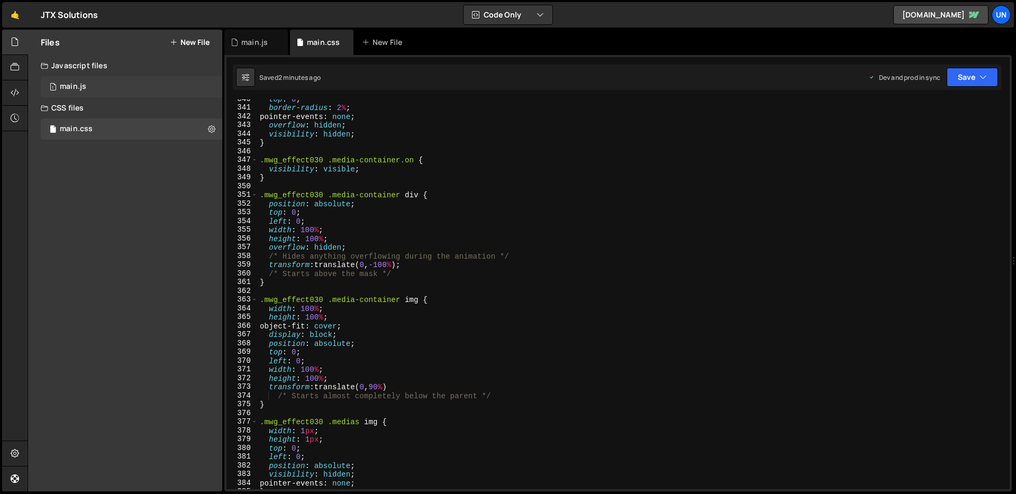
click at [105, 81] on div "1 main.js 0" at bounding box center [132, 86] width 182 height 21
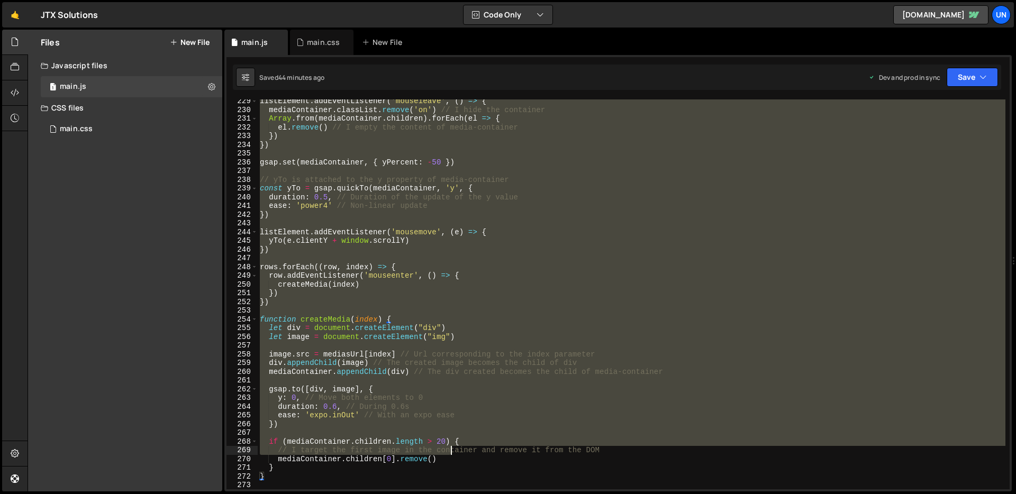
scroll to position [1994, 0]
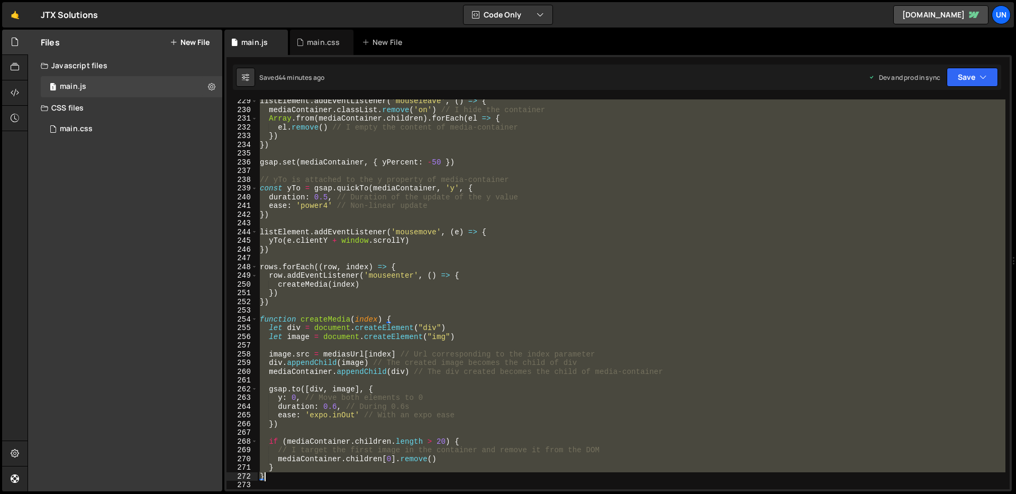
drag, startPoint x: 259, startPoint y: 149, endPoint x: 440, endPoint y: 475, distance: 372.7
click at [440, 475] on div "listElement . addEventListener ( 'mouseleave' , ( ) => { mediaContainer . class…" at bounding box center [632, 301] width 748 height 408
type textarea "} }"
click at [80, 137] on div "main.css 0" at bounding box center [132, 129] width 182 height 21
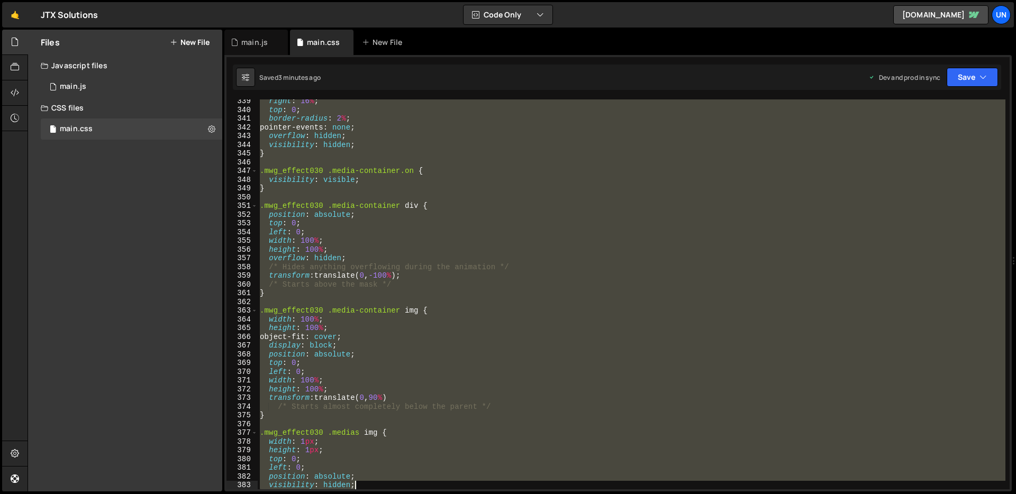
scroll to position [2981, 0]
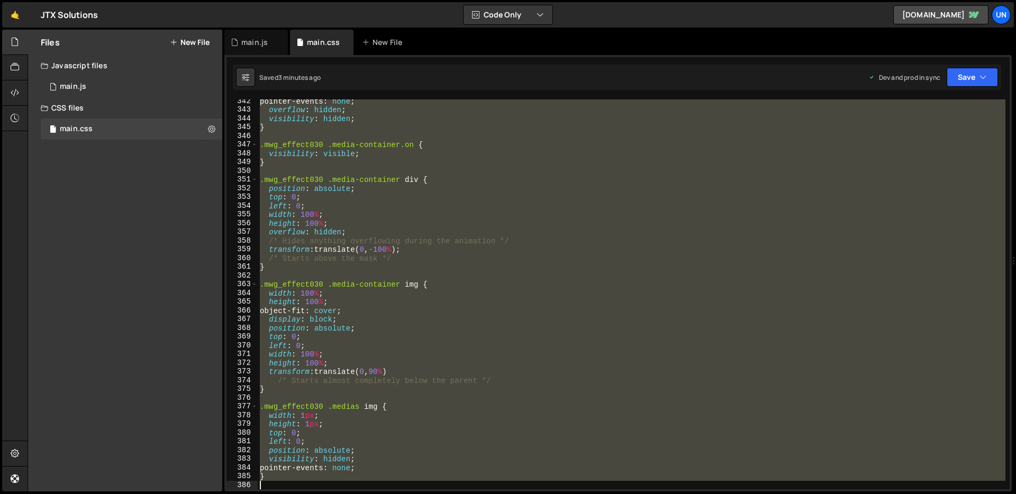
drag, startPoint x: 260, startPoint y: 222, endPoint x: 393, endPoint y: 483, distance: 292.1
click at [393, 483] on div "pointer-events : none ; overflow : hidden ; visibility : hidden ; } .mwg_effect…" at bounding box center [632, 301] width 748 height 408
click at [342, 199] on div "pointer-events : none ; overflow : hidden ; visibility : hidden ; } .mwg_effect…" at bounding box center [632, 295] width 748 height 390
type textarea "top: 0;"
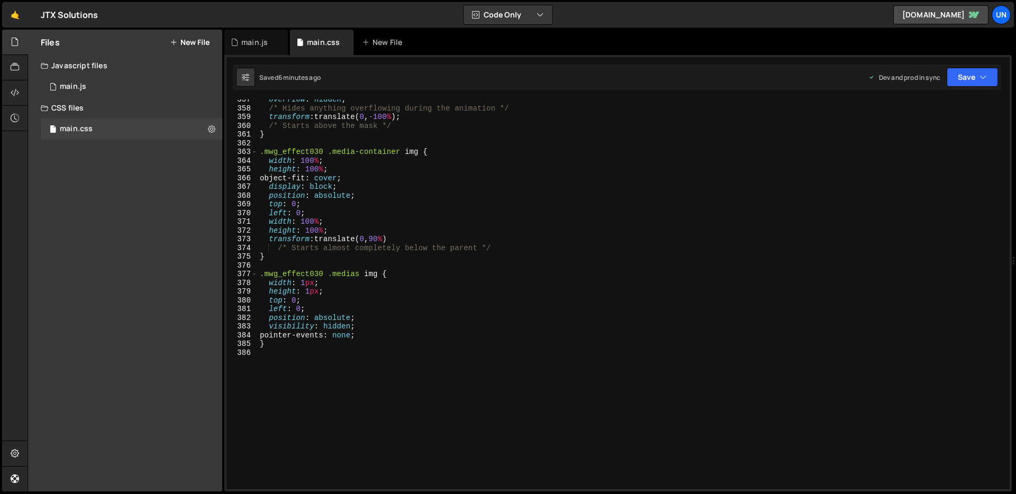
scroll to position [3172, 0]
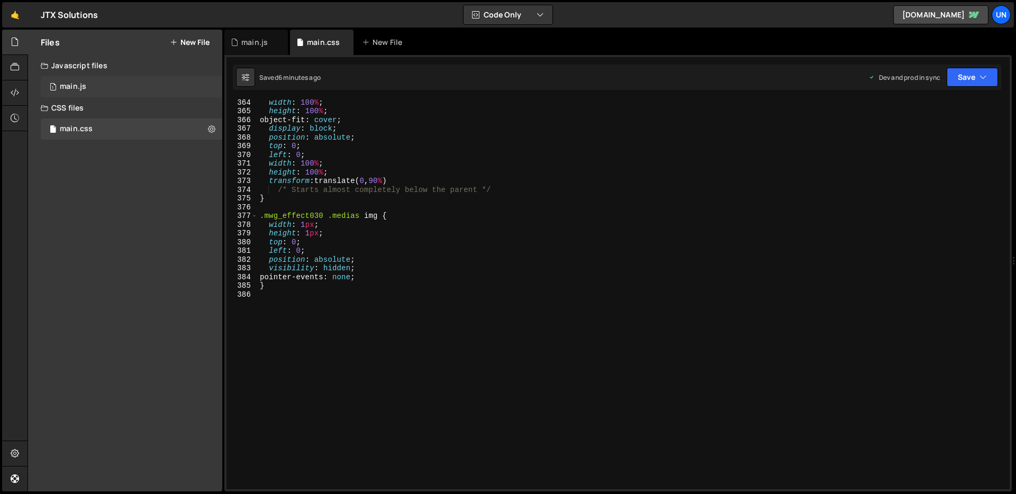
click at [112, 84] on div "1 main.js 0" at bounding box center [132, 86] width 182 height 21
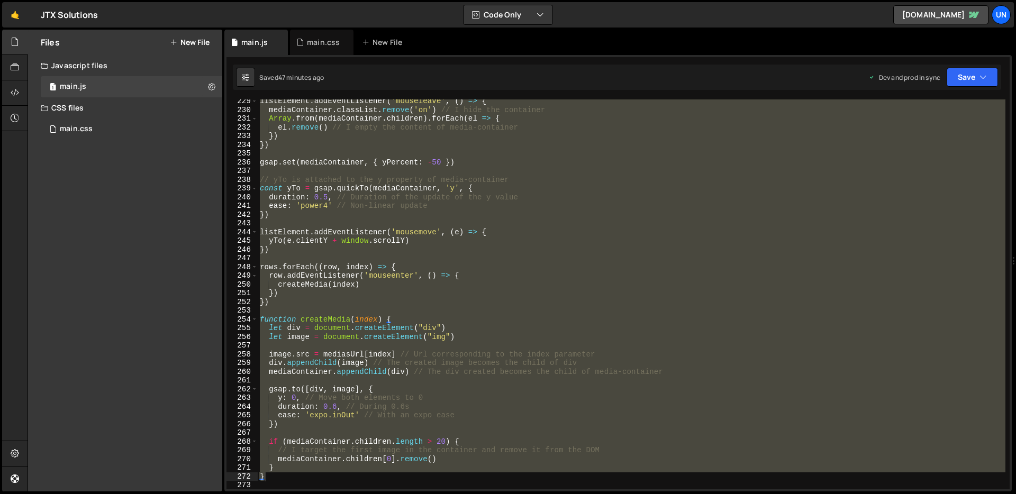
click at [339, 216] on div "listElement . addEventListener ( 'mouseleave' , ( ) => { mediaContainer . class…" at bounding box center [632, 295] width 748 height 390
type textarea "})"
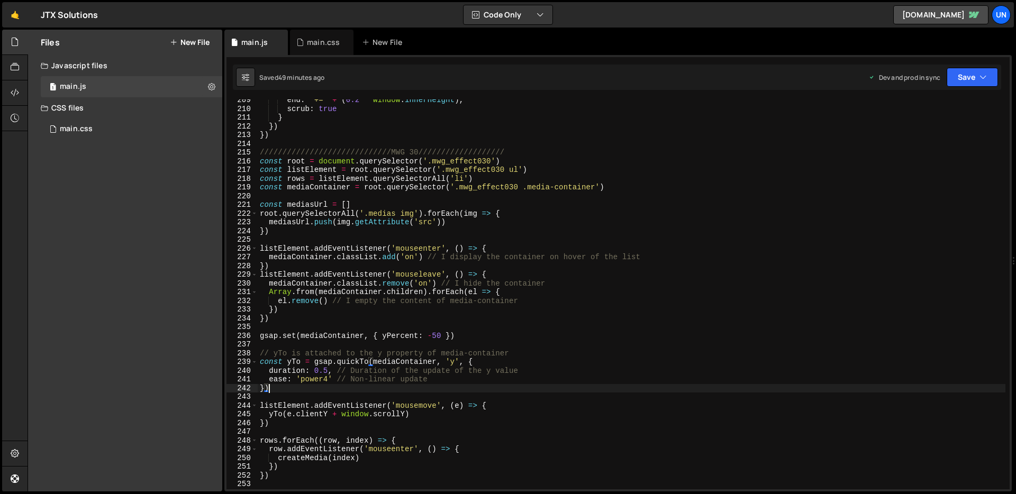
scroll to position [1818, 0]
